Goal: Navigation & Orientation: Find specific page/section

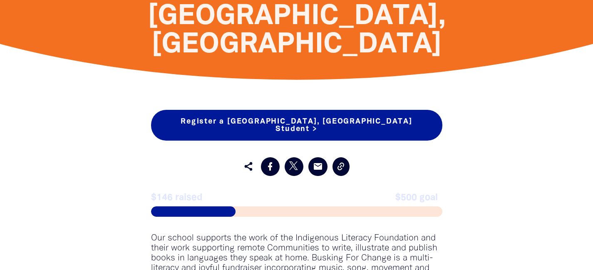
scroll to position [398, 0]
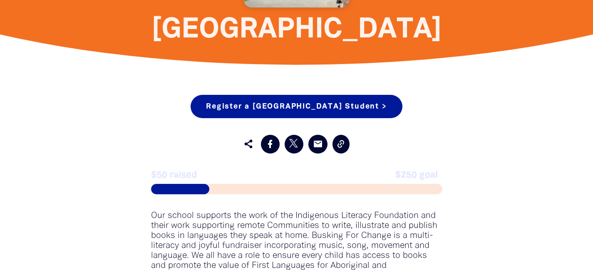
scroll to position [381, 0]
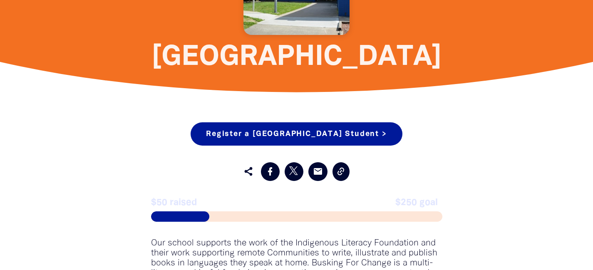
scroll to position [371, 0]
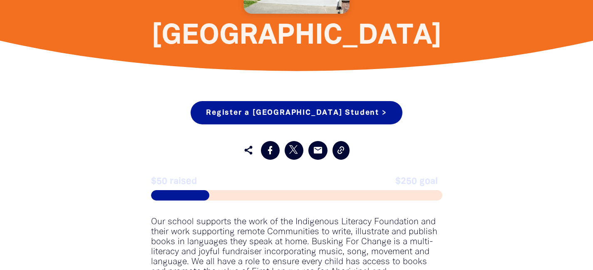
click at [284, 44] on span "[GEOGRAPHIC_DATA]" at bounding box center [297, 36] width 291 height 26
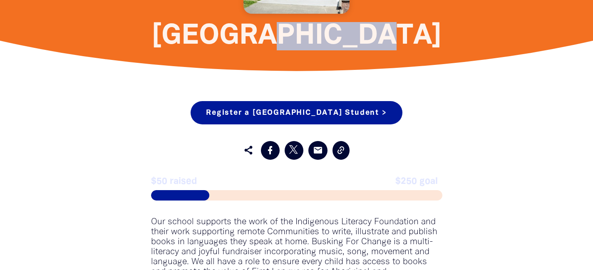
click at [284, 44] on span "[GEOGRAPHIC_DATA]" at bounding box center [297, 36] width 291 height 26
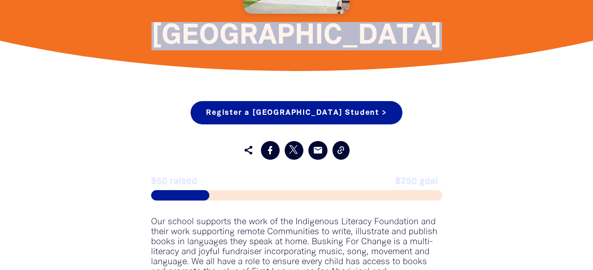
click at [284, 44] on span "[GEOGRAPHIC_DATA]" at bounding box center [297, 36] width 291 height 26
copy span "[GEOGRAPHIC_DATA]"
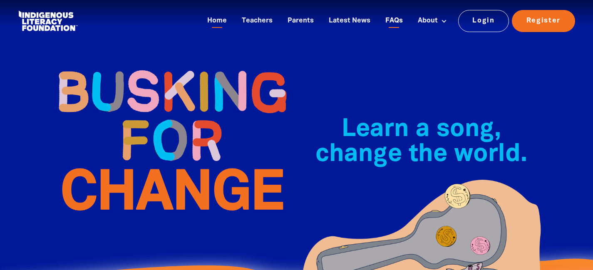
click at [394, 24] on link "FAQs" at bounding box center [394, 21] width 27 height 14
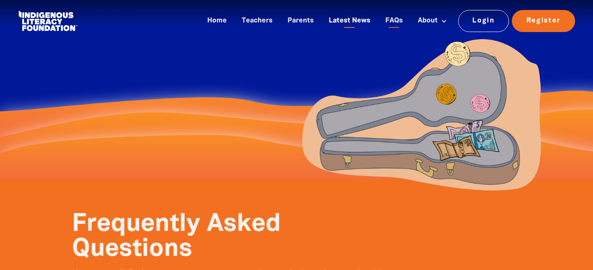
click at [354, 20] on link "Latest News" at bounding box center [350, 21] width 52 height 14
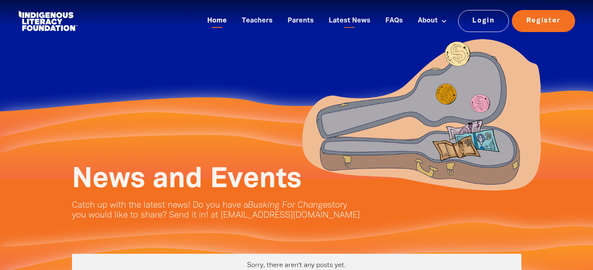
click at [225, 22] on link "Home" at bounding box center [217, 21] width 30 height 14
